Goal: Transaction & Acquisition: Obtain resource

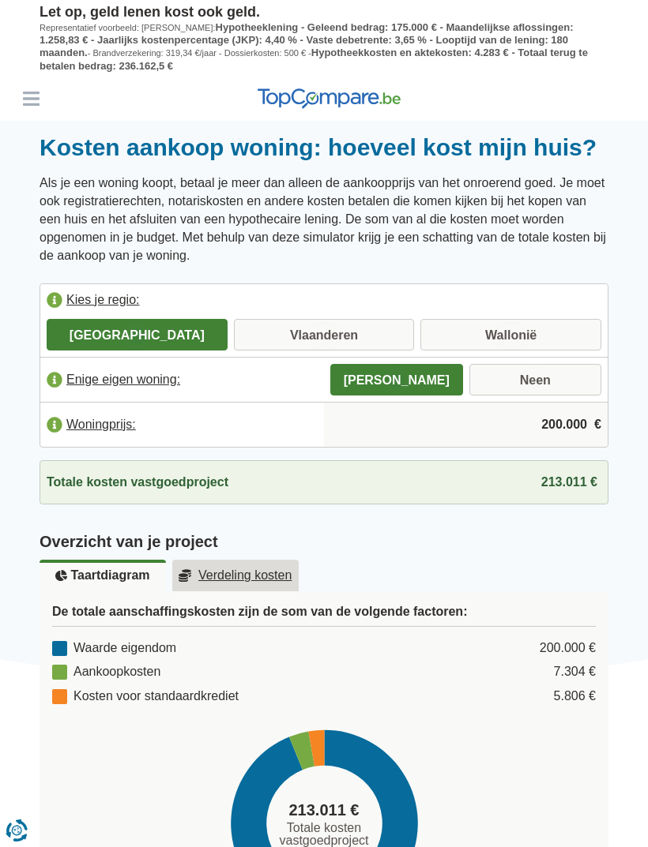
click at [70, 367] on label "Enige eigen woning:" at bounding box center [182, 380] width 284 height 35
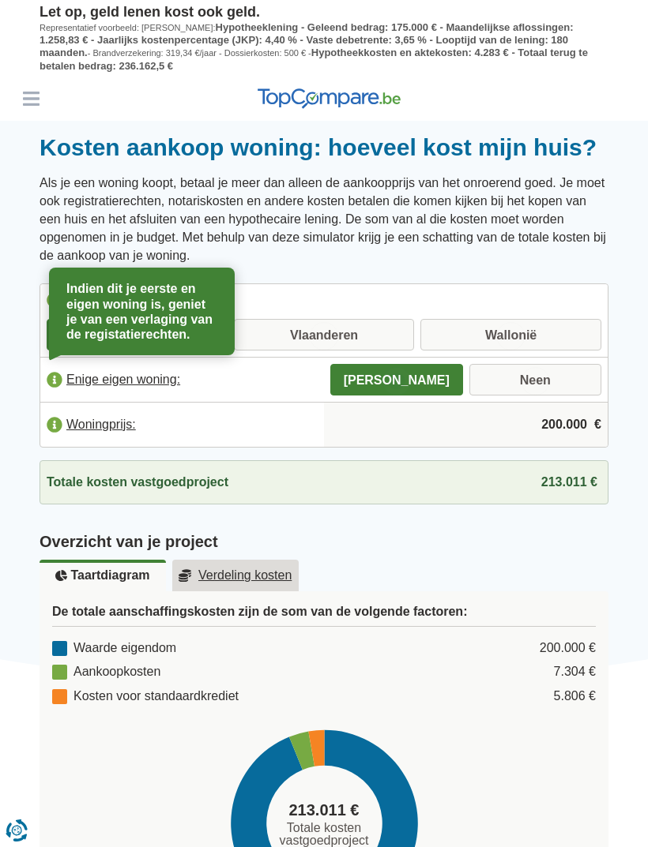
click at [494, 92] on header "Leningen Persoonlijke lening Hypothecaire lening Autolening Renovatielening Kre…" at bounding box center [324, 99] width 648 height 44
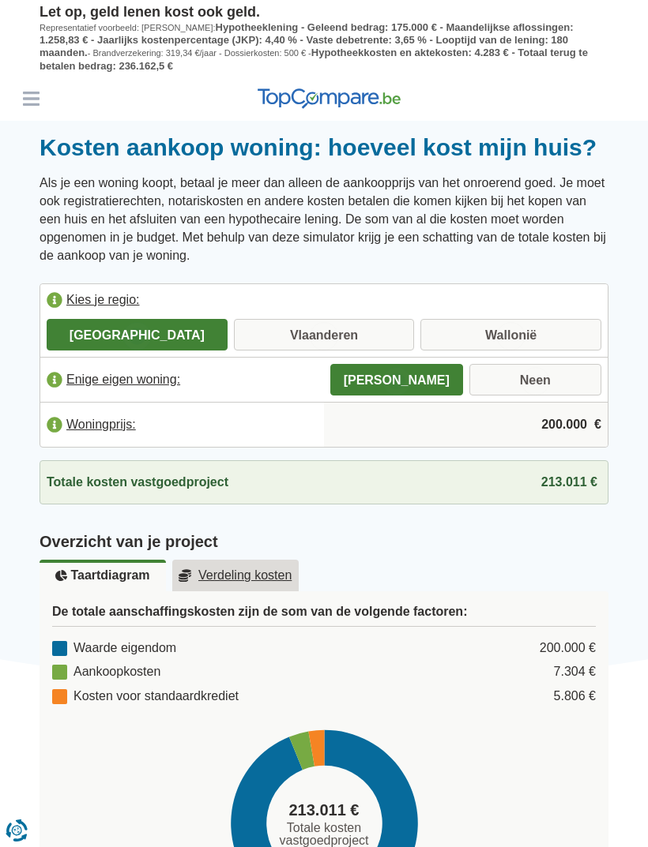
click at [362, 328] on label "Vlaanderen" at bounding box center [324, 335] width 181 height 32
click at [362, 328] on input "Vlaanderen" at bounding box center [324, 336] width 181 height 28
radio input "true"
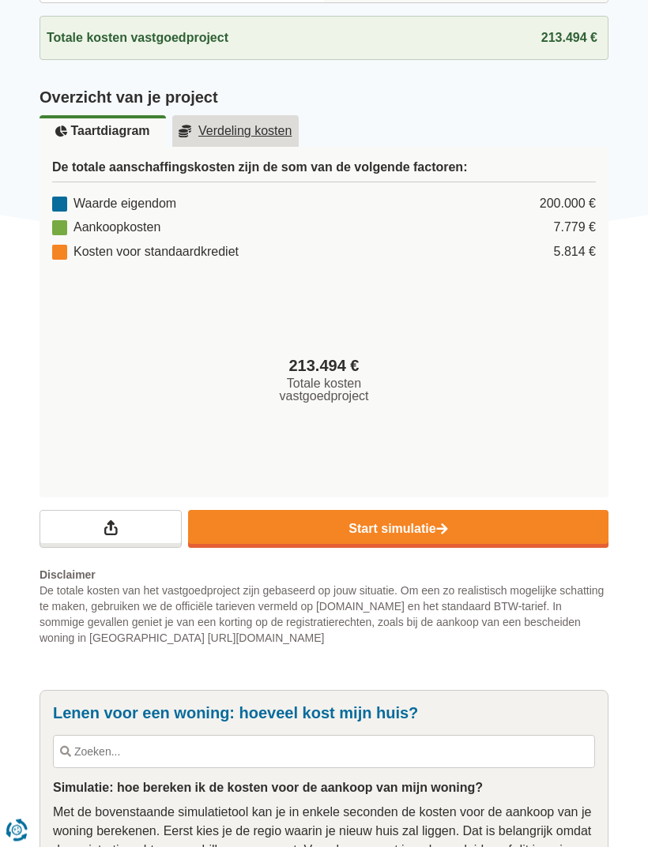
scroll to position [445, 0]
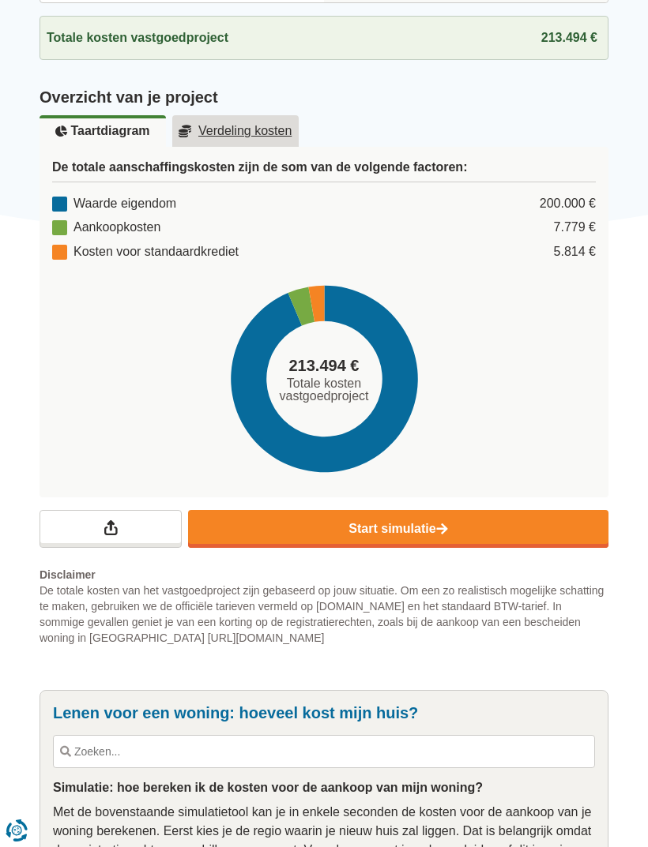
click at [419, 511] on link "Start simulatie" at bounding box center [398, 529] width 420 height 38
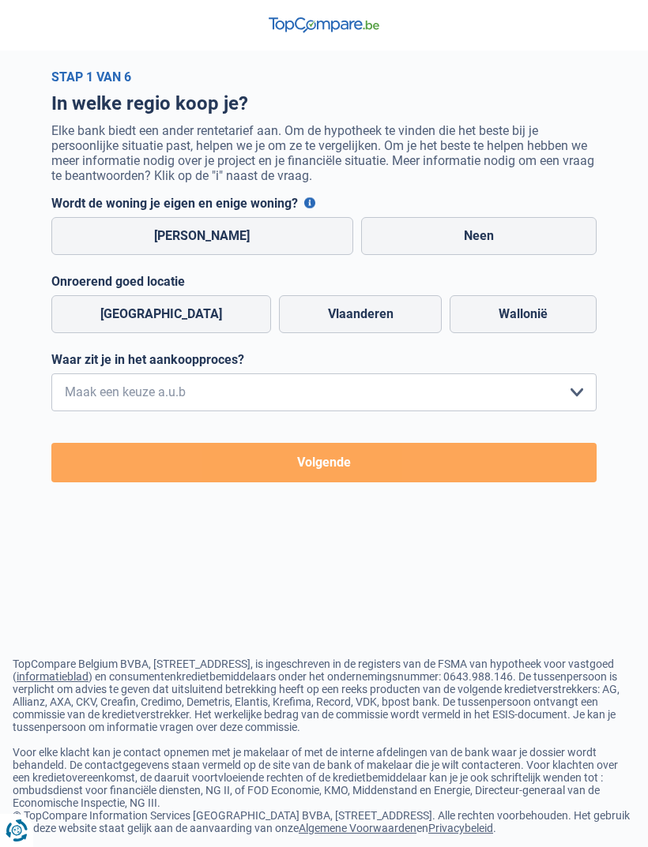
click at [237, 228] on label "[PERSON_NAME]" at bounding box center [202, 236] width 302 height 38
click at [237, 228] on input "[PERSON_NAME]" at bounding box center [202, 236] width 302 height 38
radio input "true"
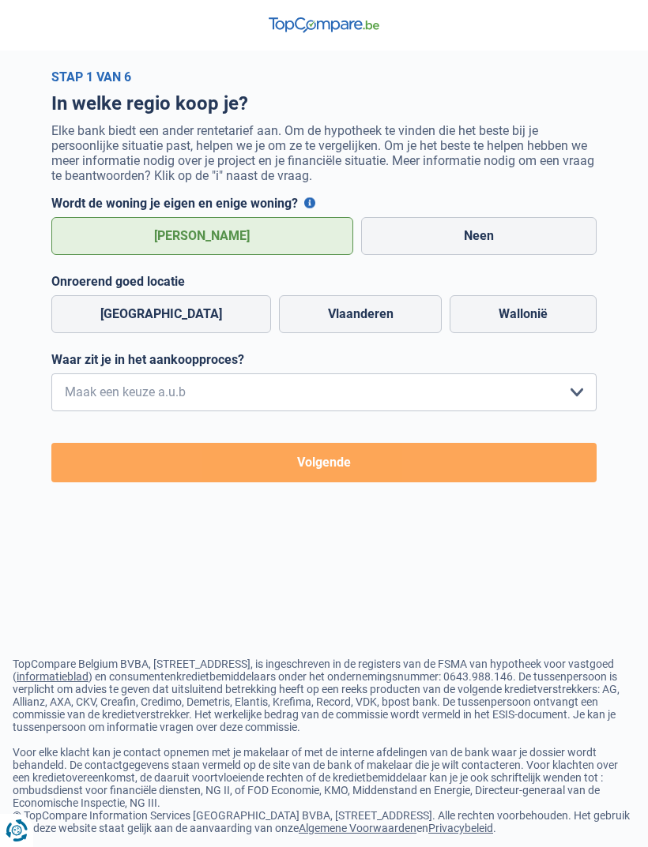
click at [376, 302] on label "Vlaanderen" at bounding box center [360, 314] width 163 height 38
click at [376, 302] on input "Vlaanderen" at bounding box center [360, 314] width 163 height 38
radio input "true"
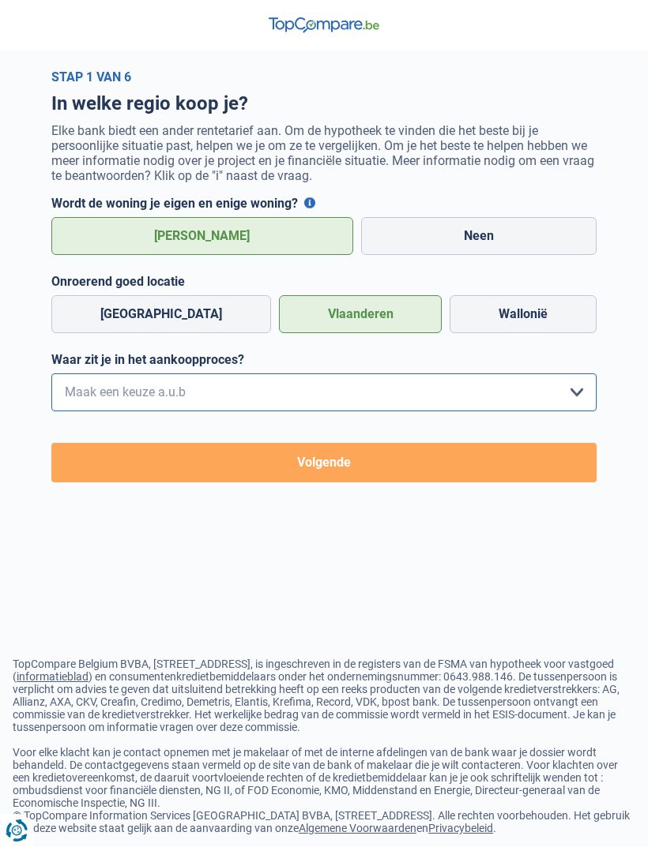
click at [594, 386] on select "Ik wil me uitsluitend informeren omdat ik op dit moment geen concrete plannen h…" at bounding box center [323, 393] width 545 height 38
select select "1b"
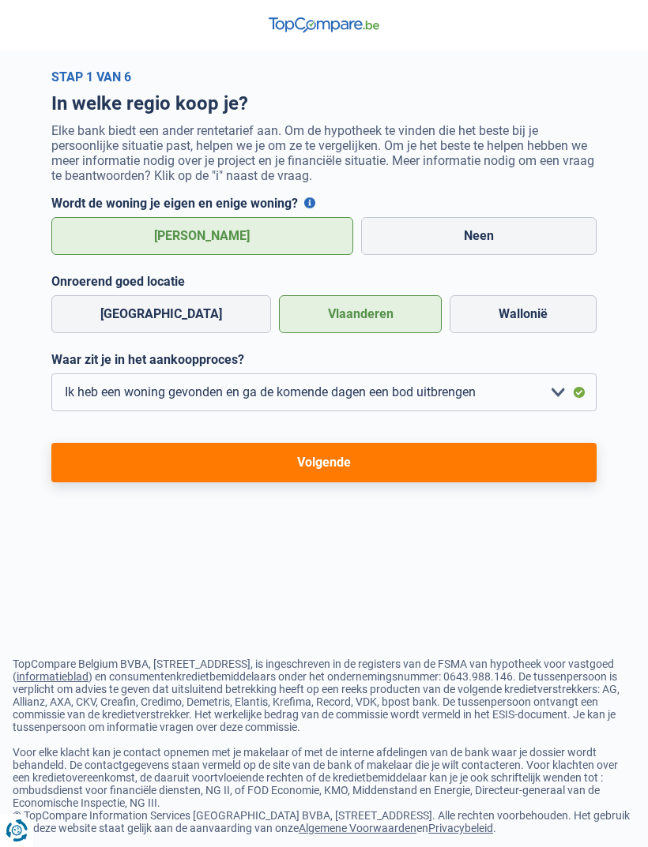
click at [338, 456] on button "Volgende" at bounding box center [323, 462] width 545 height 39
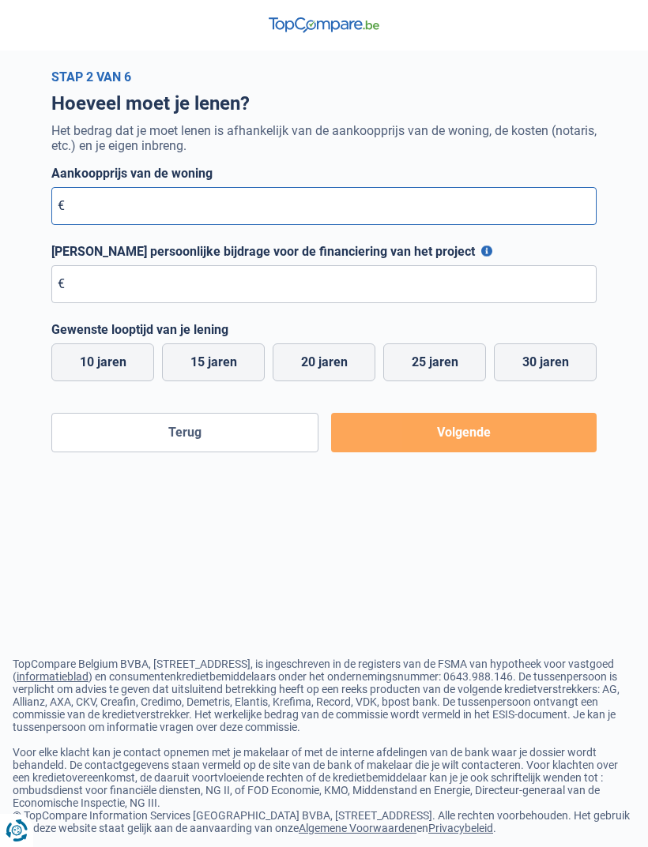
click at [122, 193] on input "Aankoopprijs van de woning" at bounding box center [323, 206] width 545 height 38
type input "200.000"
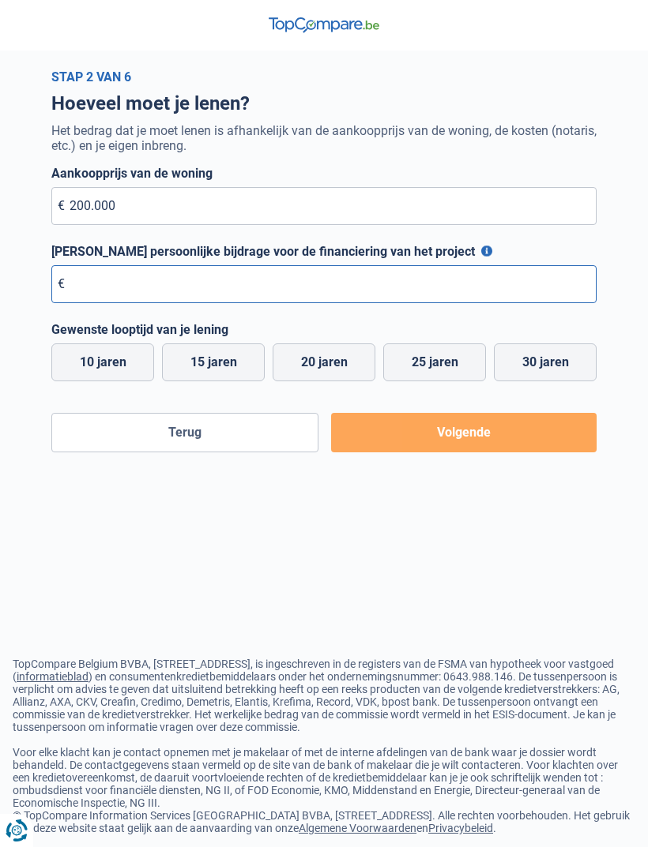
click at [115, 285] on input "Maximale persoonlijke bijdrage voor de financiering van het project" at bounding box center [323, 284] width 545 height 38
type input "200.000"
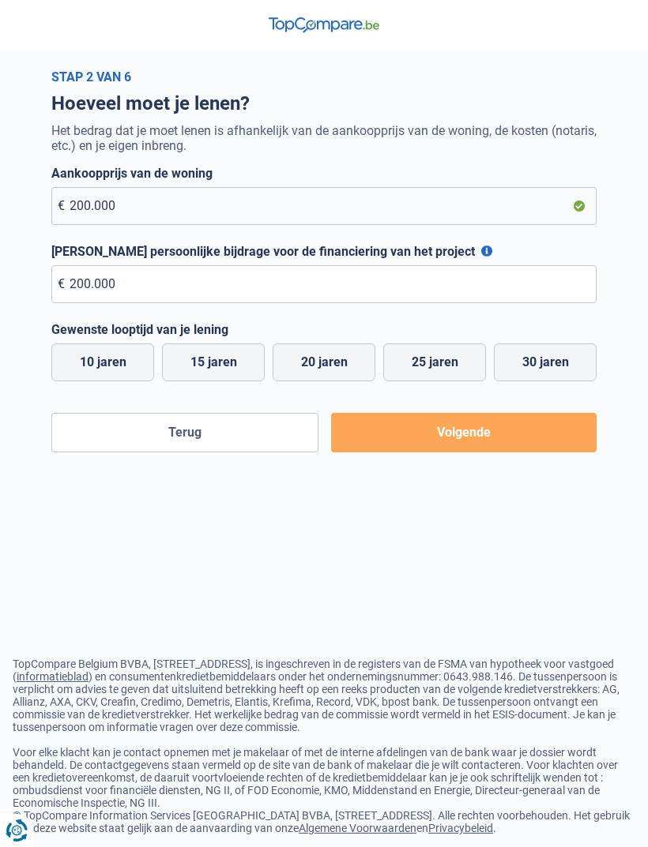
click at [480, 420] on button "Volgende" at bounding box center [463, 432] width 265 height 39
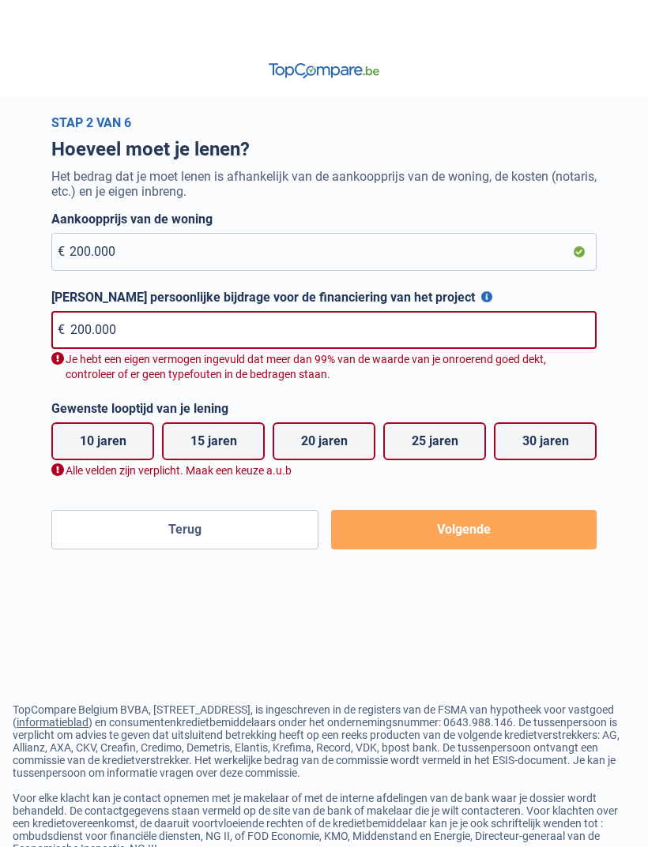
scroll to position [66, 0]
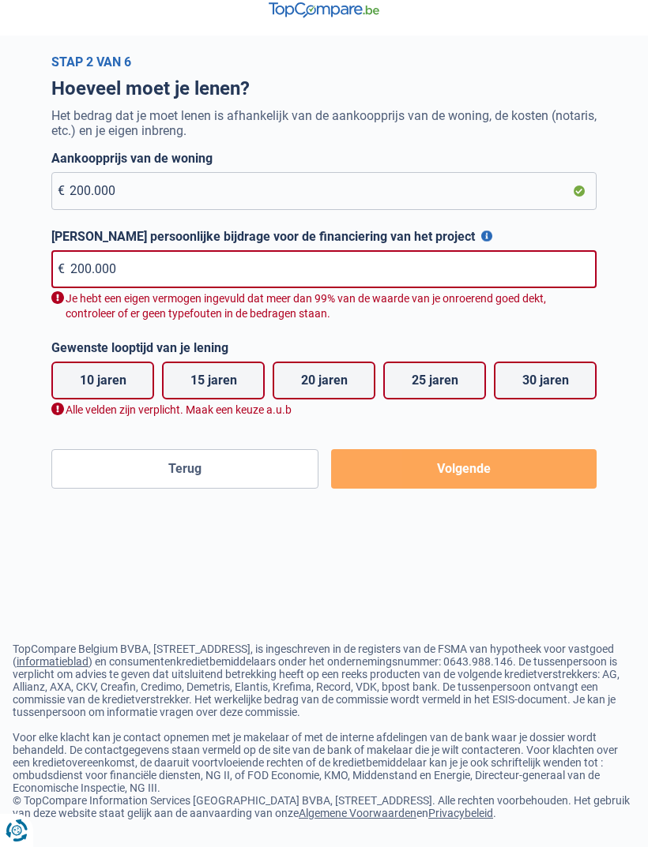
click at [472, 449] on button "Volgende" at bounding box center [463, 468] width 265 height 39
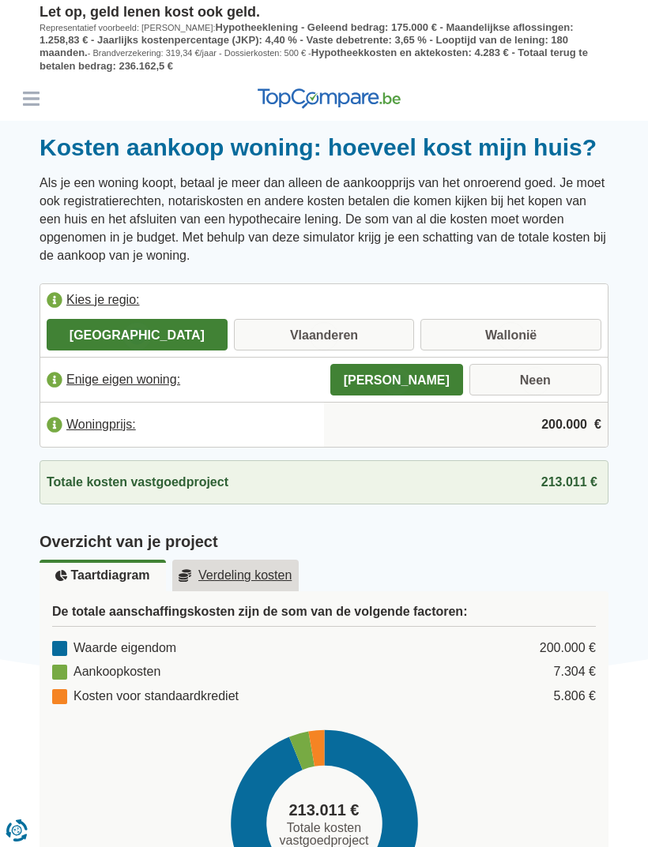
click at [260, 571] on u "Verdeling kosten" at bounding box center [235, 575] width 114 height 13
